Goal: Task Accomplishment & Management: Manage account settings

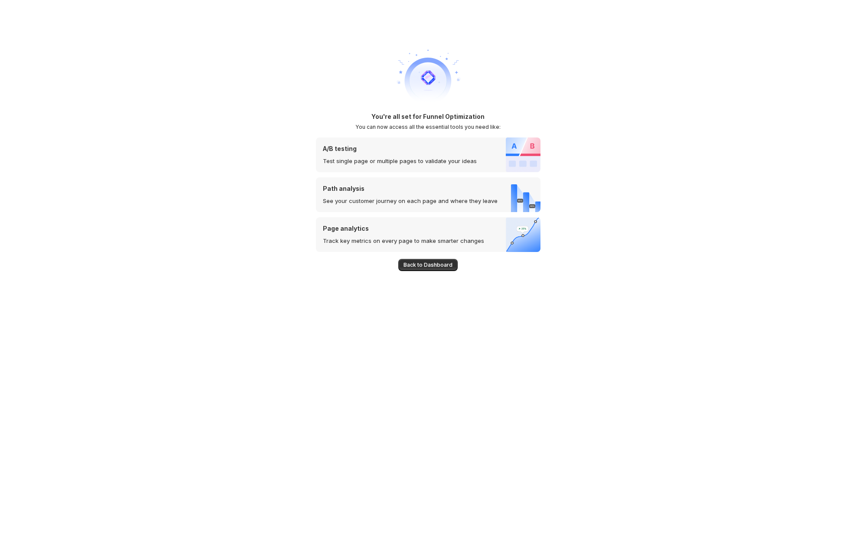
click at [420, 112] on h1 "You're all set for Funnel Optimization" at bounding box center [428, 116] width 113 height 9
click at [449, 265] on span "Back to Dashboard" at bounding box center [428, 264] width 49 height 7
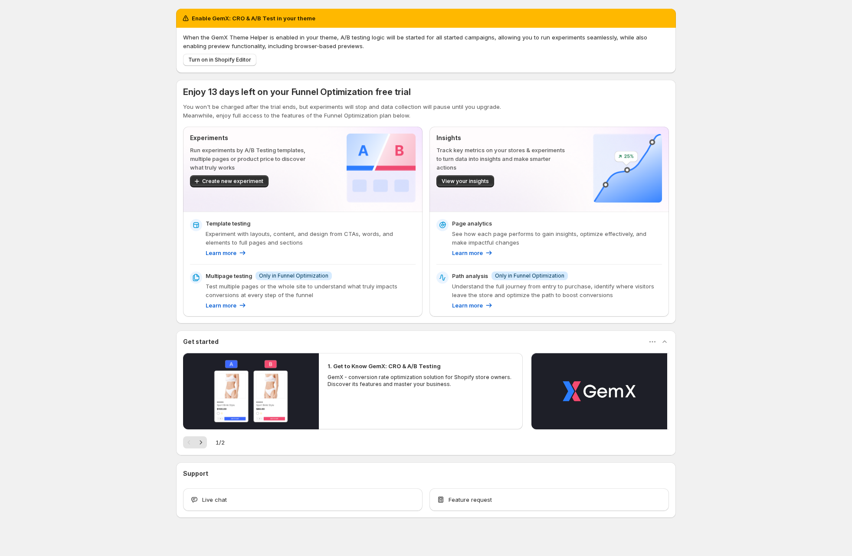
scroll to position [9, 0]
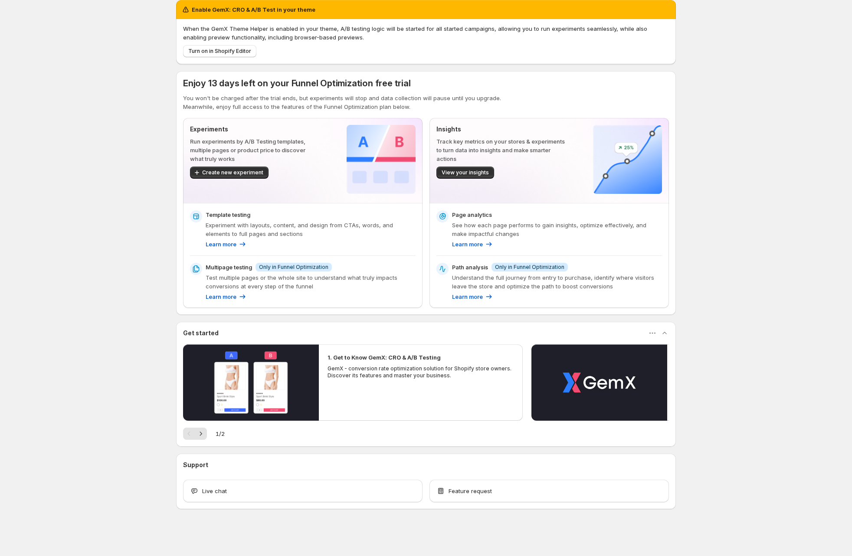
click at [127, 116] on div "Enable GemX: CRO & A/B Test in your theme When the GemX Theme Helper is enabled…" at bounding box center [426, 273] width 852 height 565
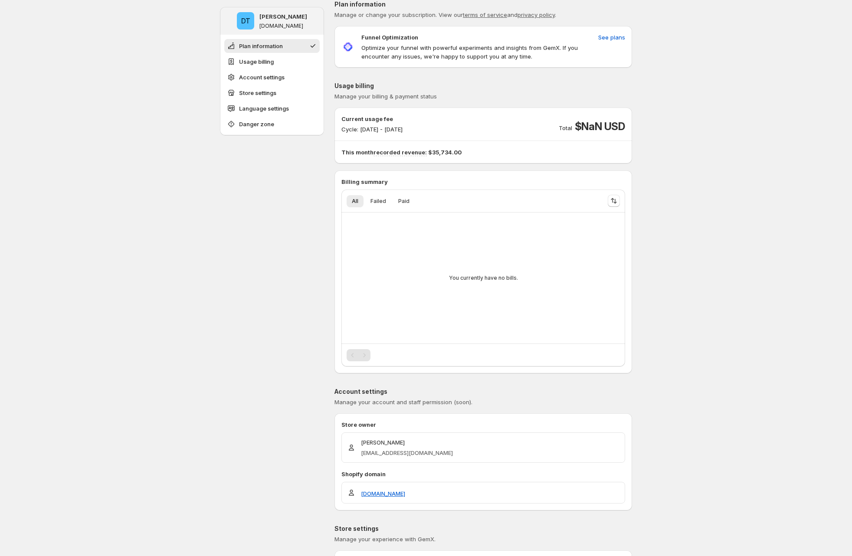
click at [615, 34] on span "See plans" at bounding box center [611, 37] width 27 height 9
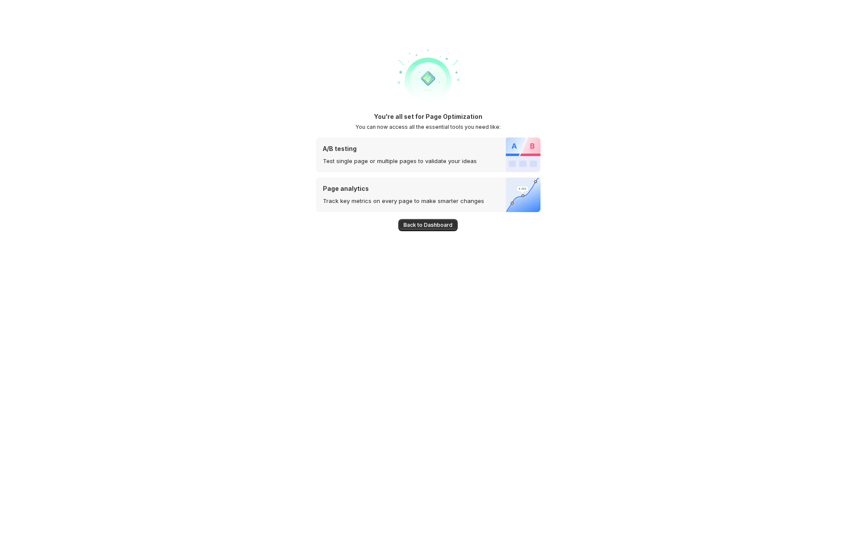
click at [436, 118] on h1 "You're all set for Page Optimization" at bounding box center [428, 116] width 108 height 9
click at [432, 225] on span "Back to Dashboard" at bounding box center [428, 225] width 49 height 7
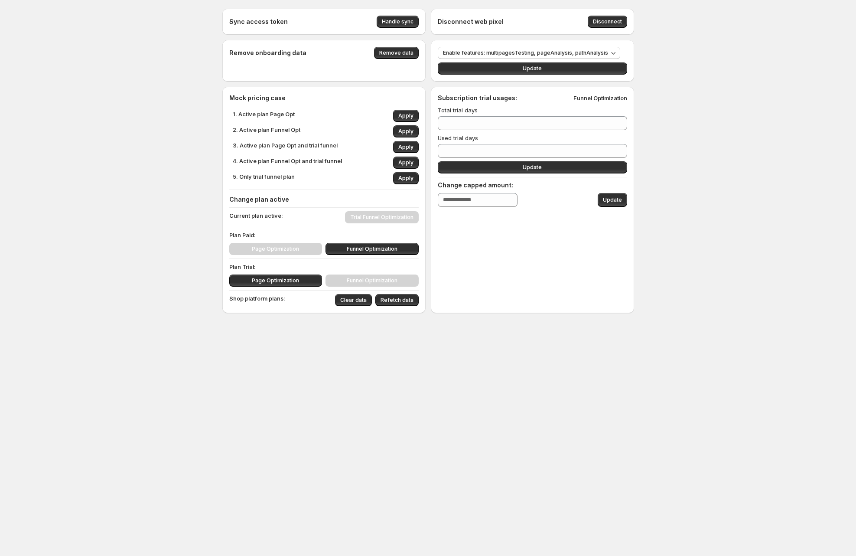
click at [144, 219] on div "Sync access token Handle sync Disconnect web pixel Disconnect Remove onboarding…" at bounding box center [428, 180] width 856 height 360
